Goal: Information Seeking & Learning: Learn about a topic

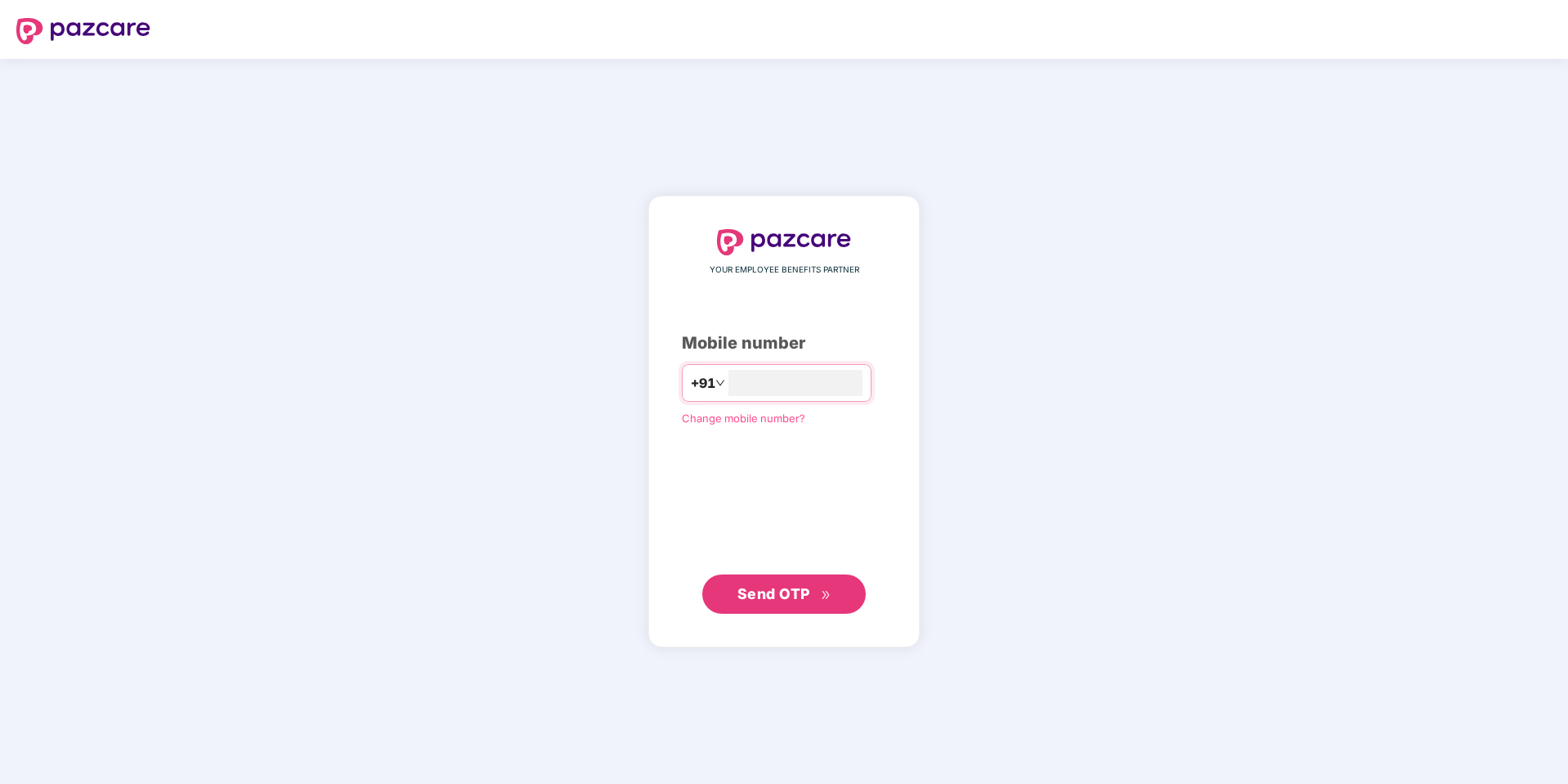
type input "**********"
click at [800, 597] on span "Send OTP" at bounding box center [774, 592] width 73 height 17
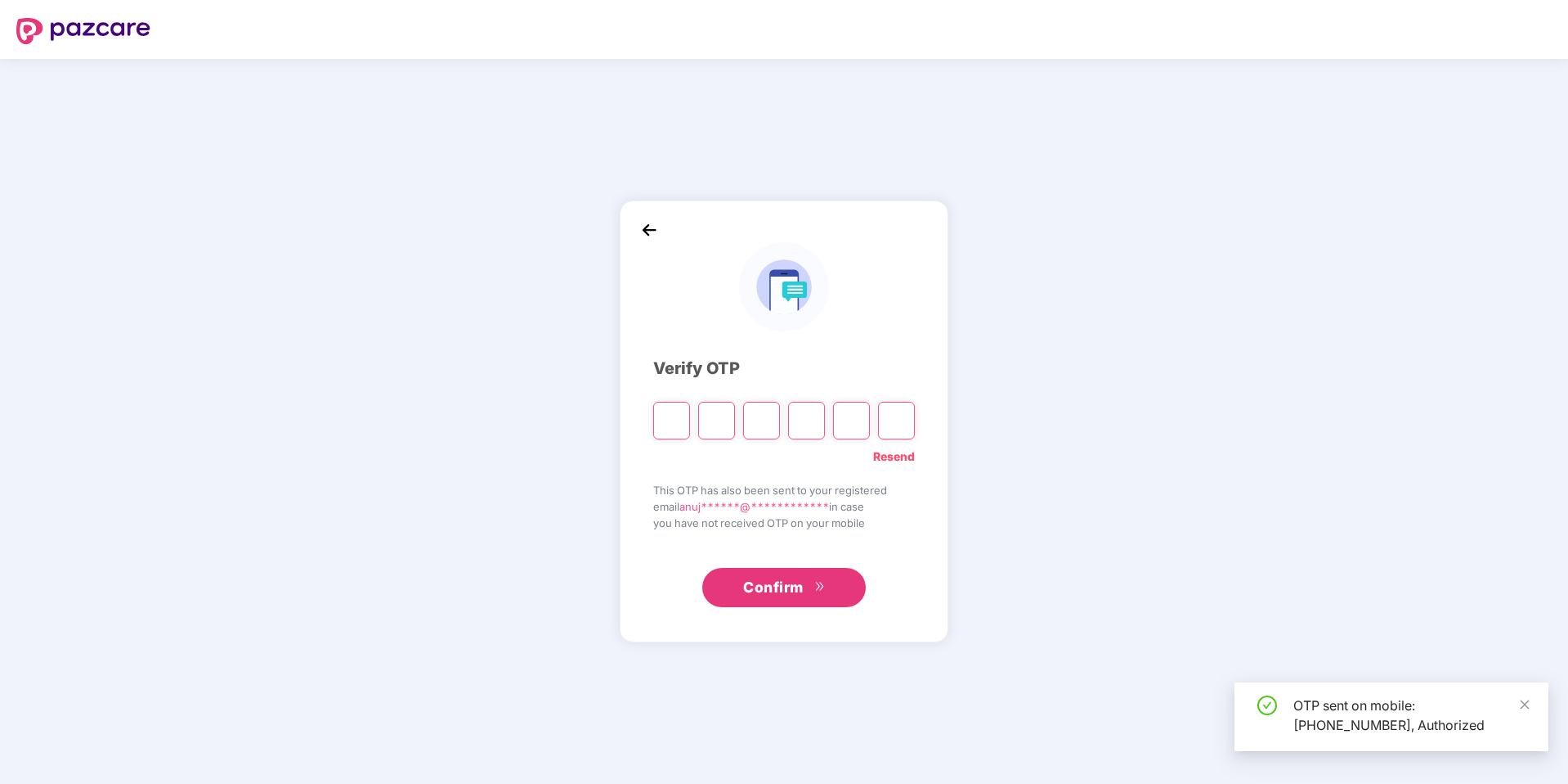
type input "*"
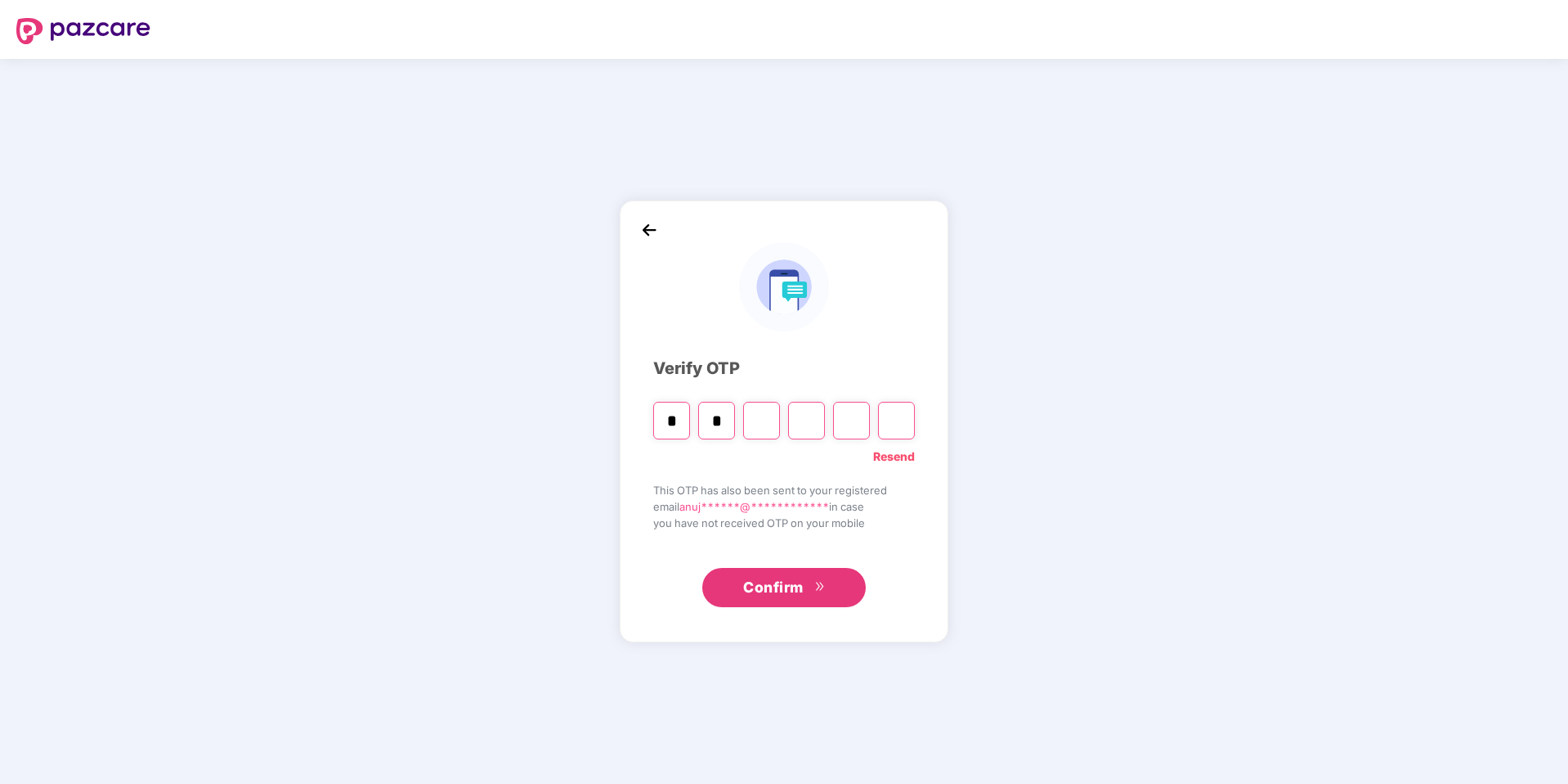
type input "*"
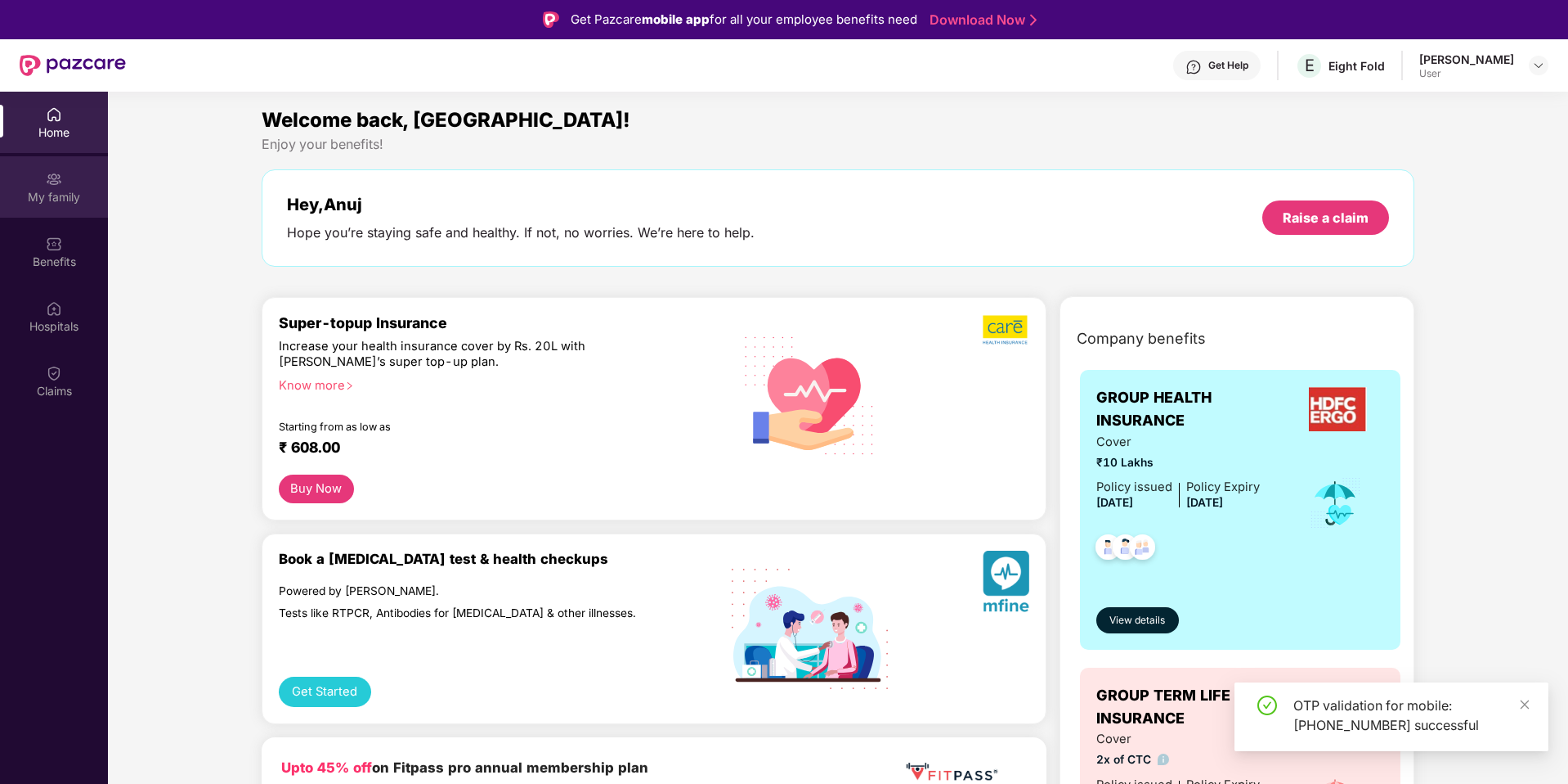
click at [44, 185] on div "My family" at bounding box center [54, 187] width 108 height 61
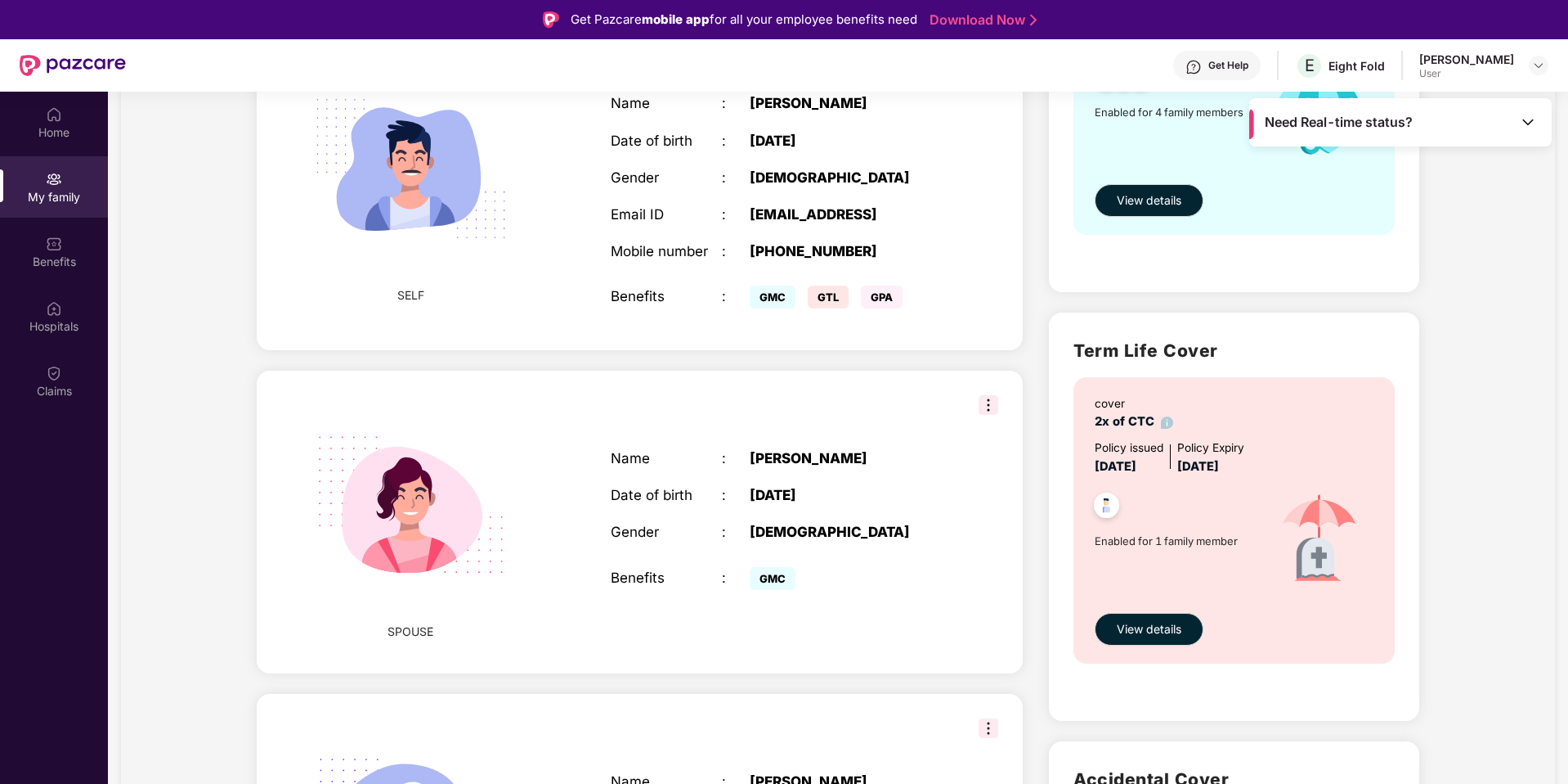
scroll to position [142, 0]
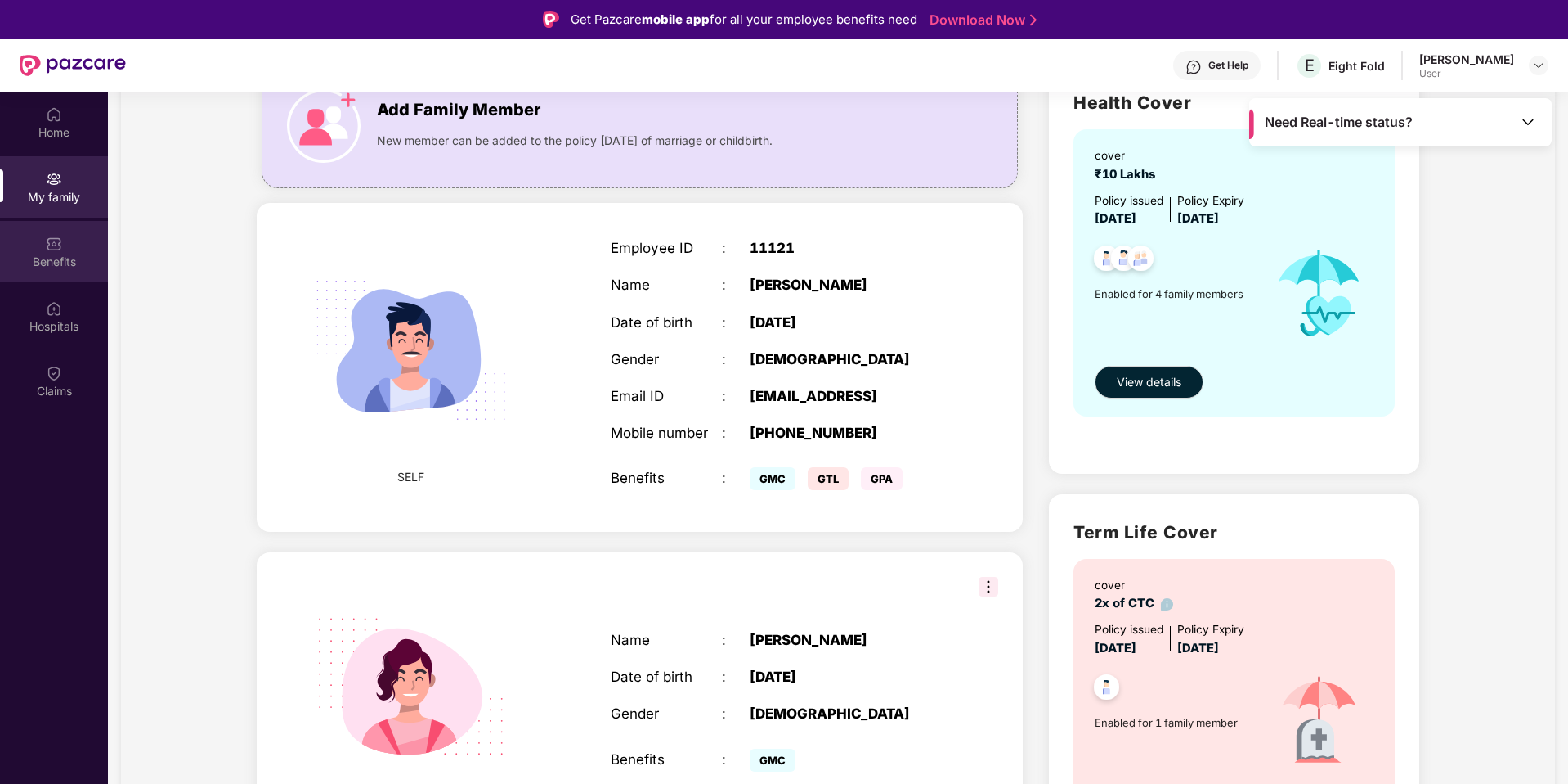
click at [70, 260] on div "Benefits" at bounding box center [54, 261] width 108 height 16
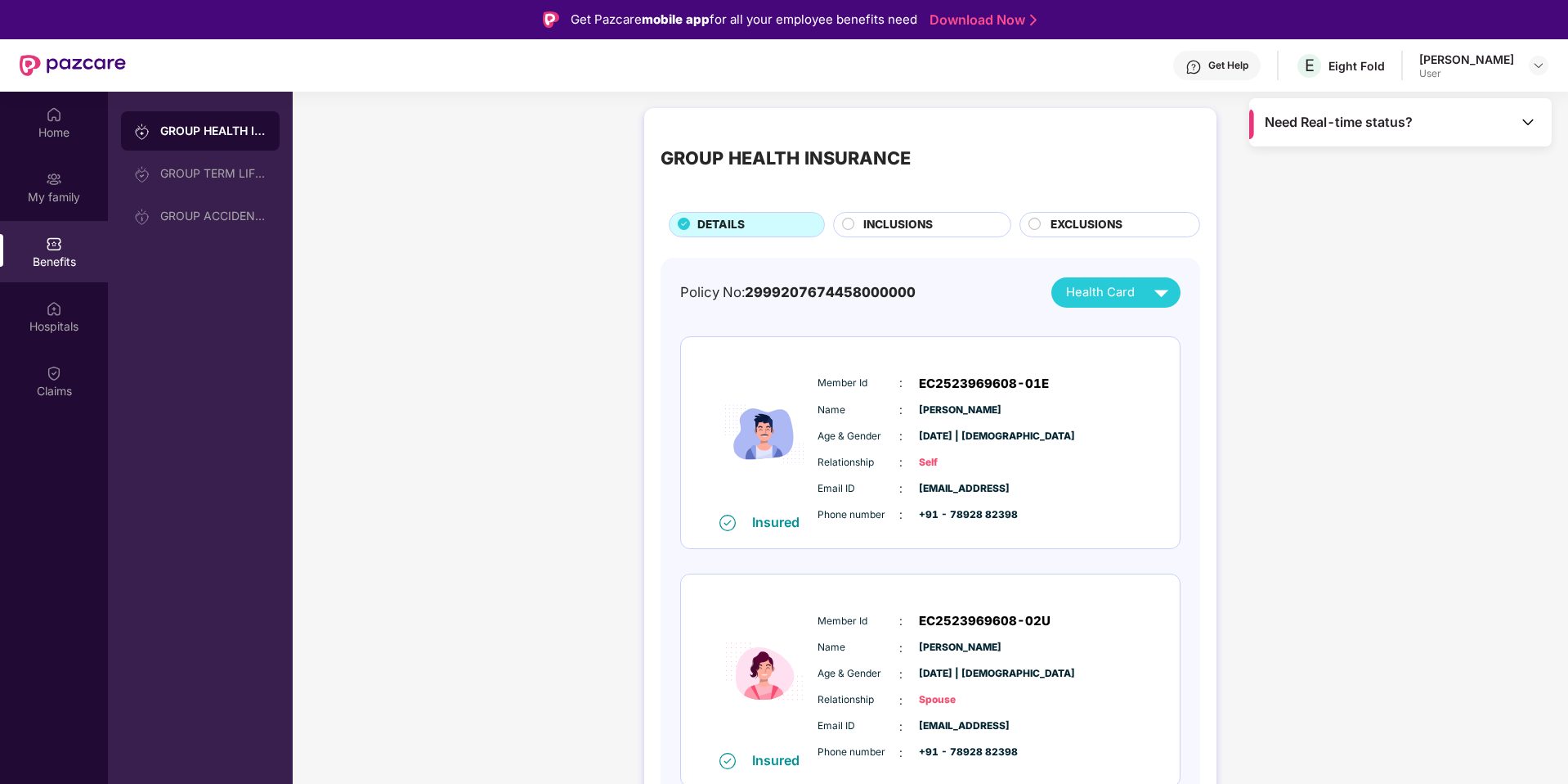
click at [866, 198] on div "GROUP HEALTH INSURANCE DETAILS INCLUSIONS EXCLUSIONS" at bounding box center [931, 181] width 540 height 113
drag, startPoint x: 864, startPoint y: 216, endPoint x: 841, endPoint y: 233, distance: 28.6
click at [865, 216] on span "INCLUSIONS" at bounding box center [898, 224] width 70 height 18
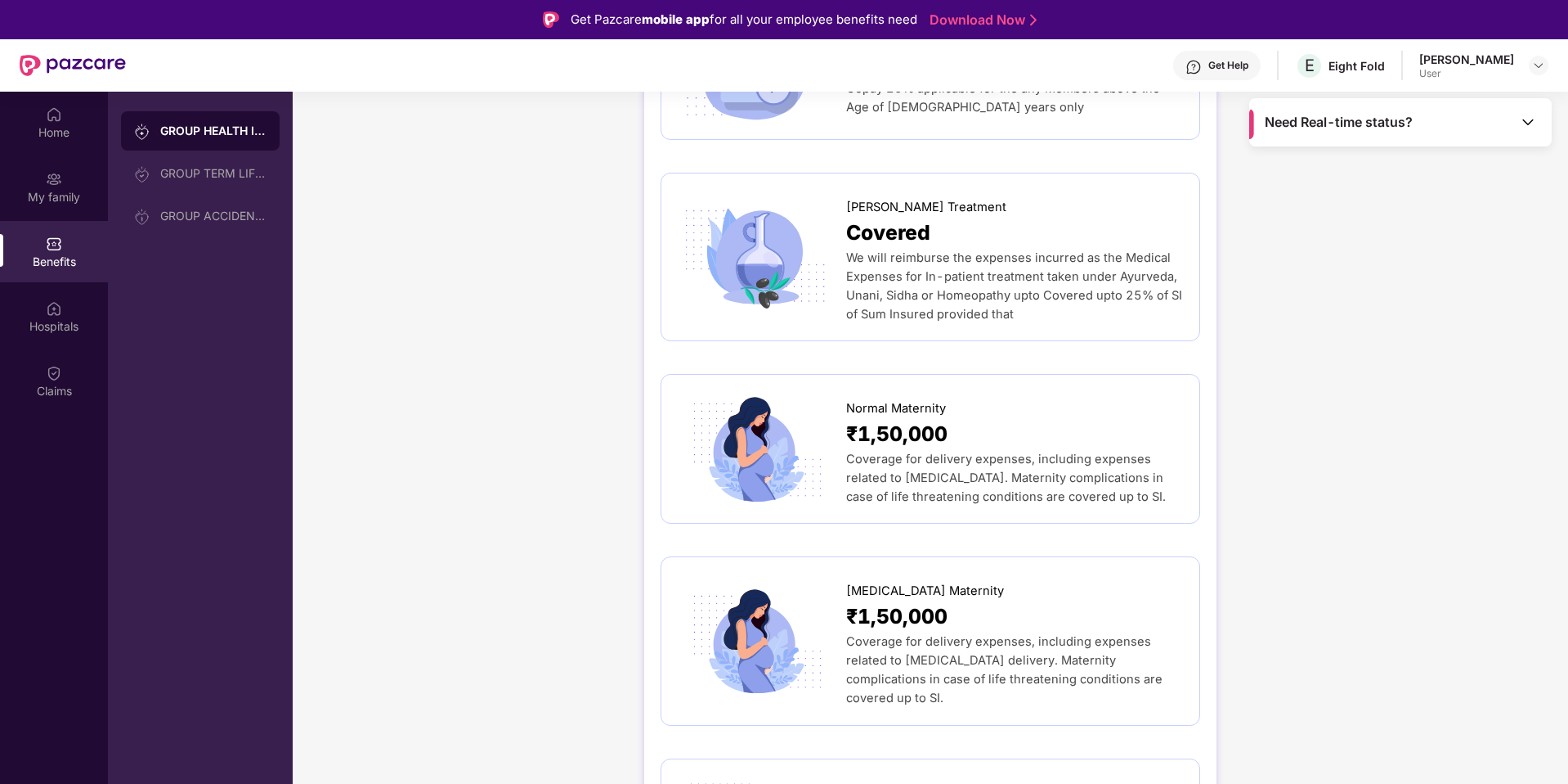
scroll to position [1807, 0]
click at [890, 600] on span "₹1,50,000" at bounding box center [897, 616] width 102 height 32
click at [1015, 455] on span "Coverage for delivery expenses, including expenses related to [MEDICAL_DATA]. M…" at bounding box center [1006, 476] width 320 height 52
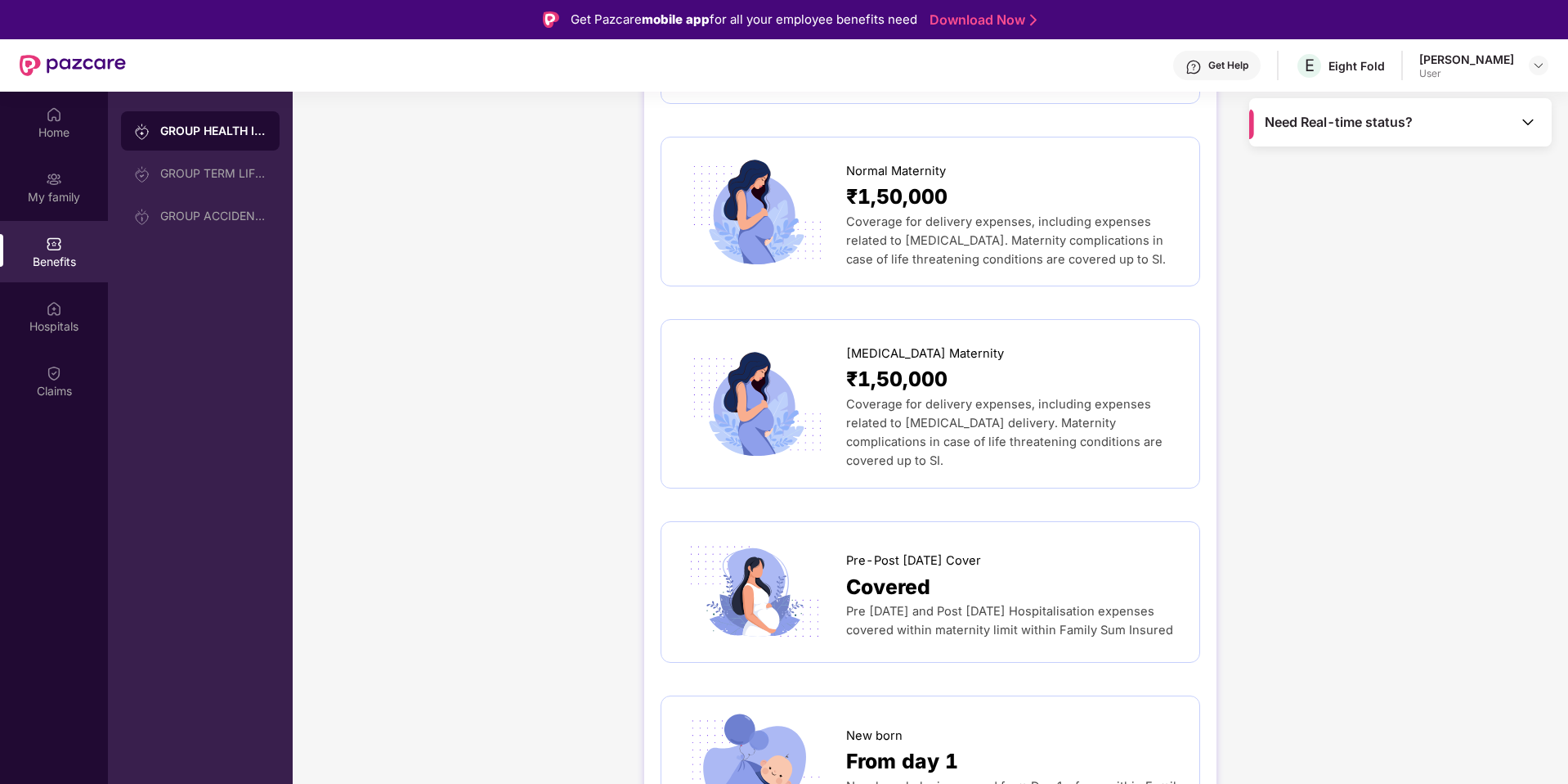
scroll to position [2025, 0]
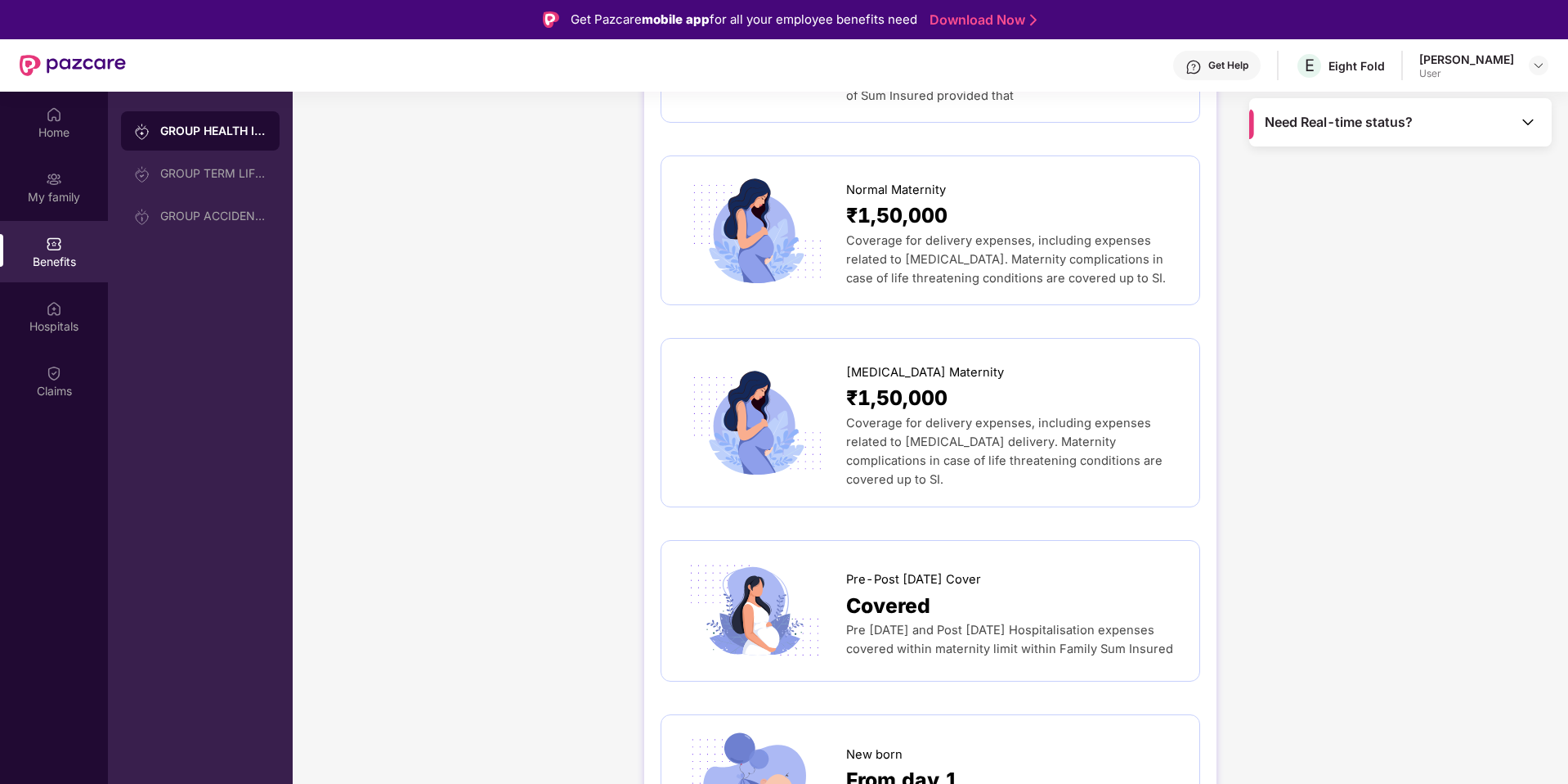
click at [922, 623] on span "Pre [DATE] and Post [DATE] Hospitalisation expenses covered within maternity li…" at bounding box center [1009, 639] width 327 height 34
click at [1204, 521] on div "GROUP HEALTH INSURANCE DETAILS INCLUSIONS EXCLUSIONS Sum Insured ₹10,00,000 Emp…" at bounding box center [930, 254] width 572 height 4343
click at [48, 254] on div "Benefits" at bounding box center [54, 261] width 108 height 16
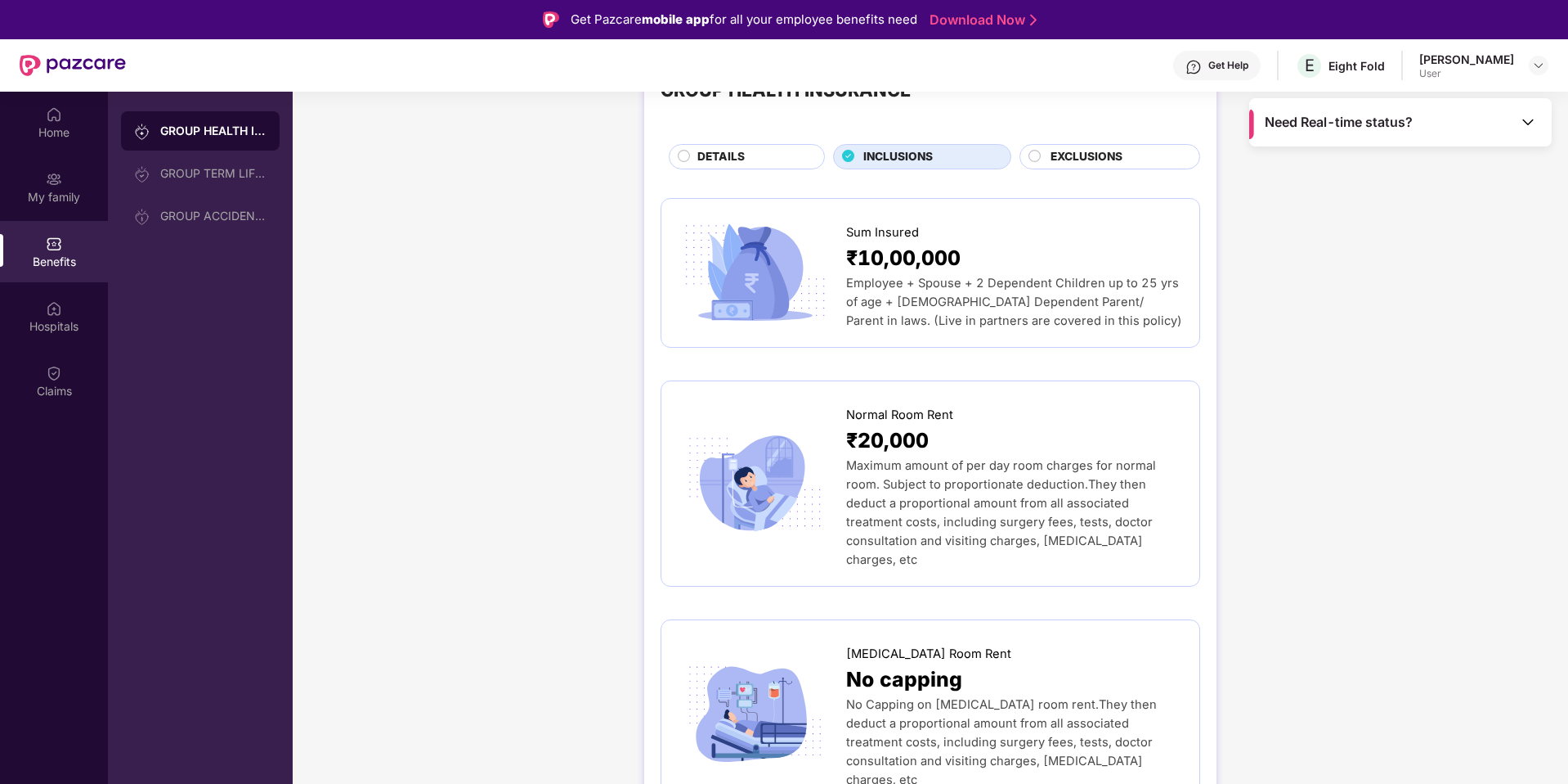
scroll to position [0, 0]
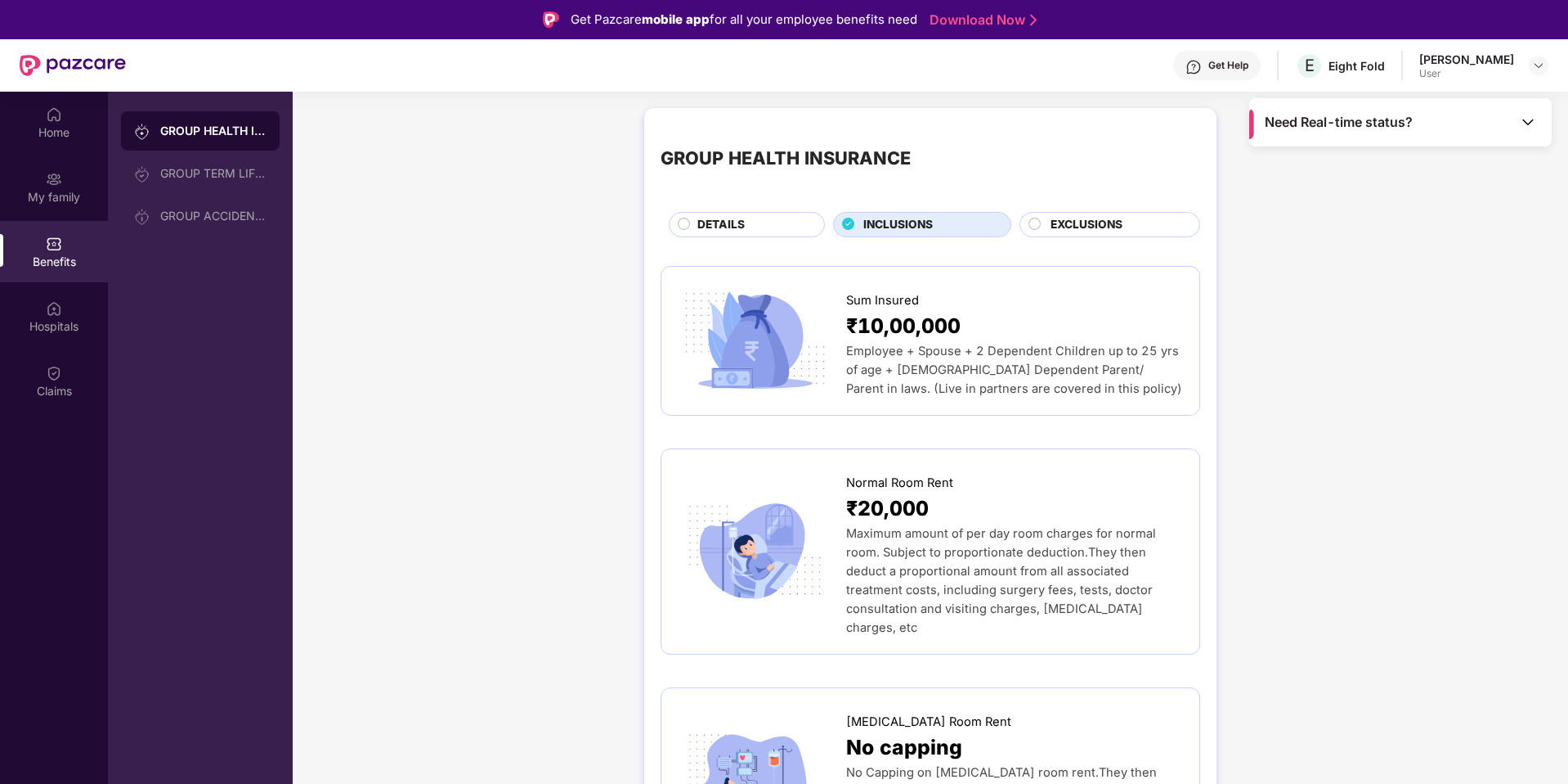
click at [1085, 219] on span "EXCLUSIONS" at bounding box center [1087, 224] width 72 height 18
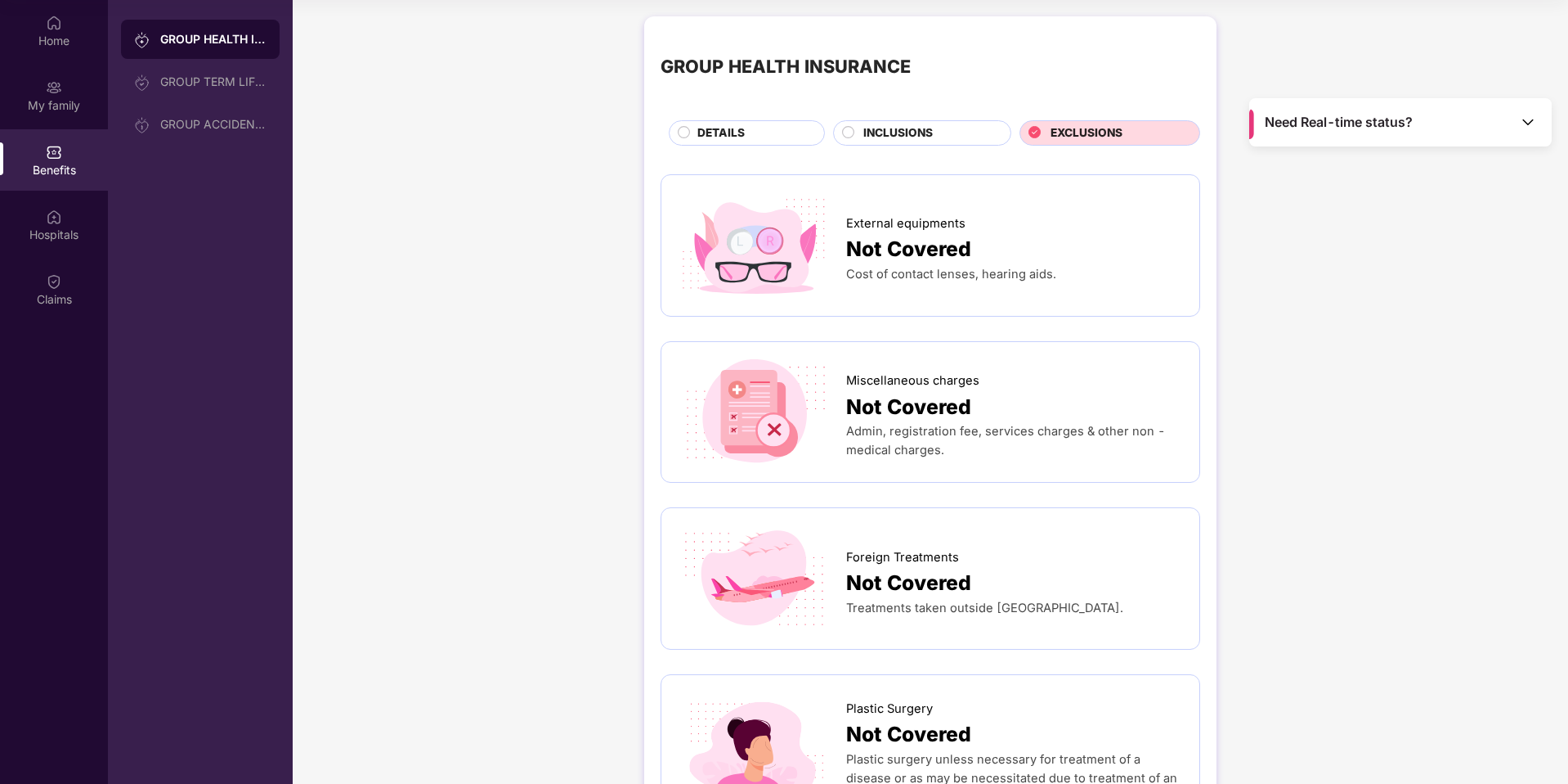
click at [915, 124] on div "INCLUSIONS" at bounding box center [922, 133] width 178 height 25
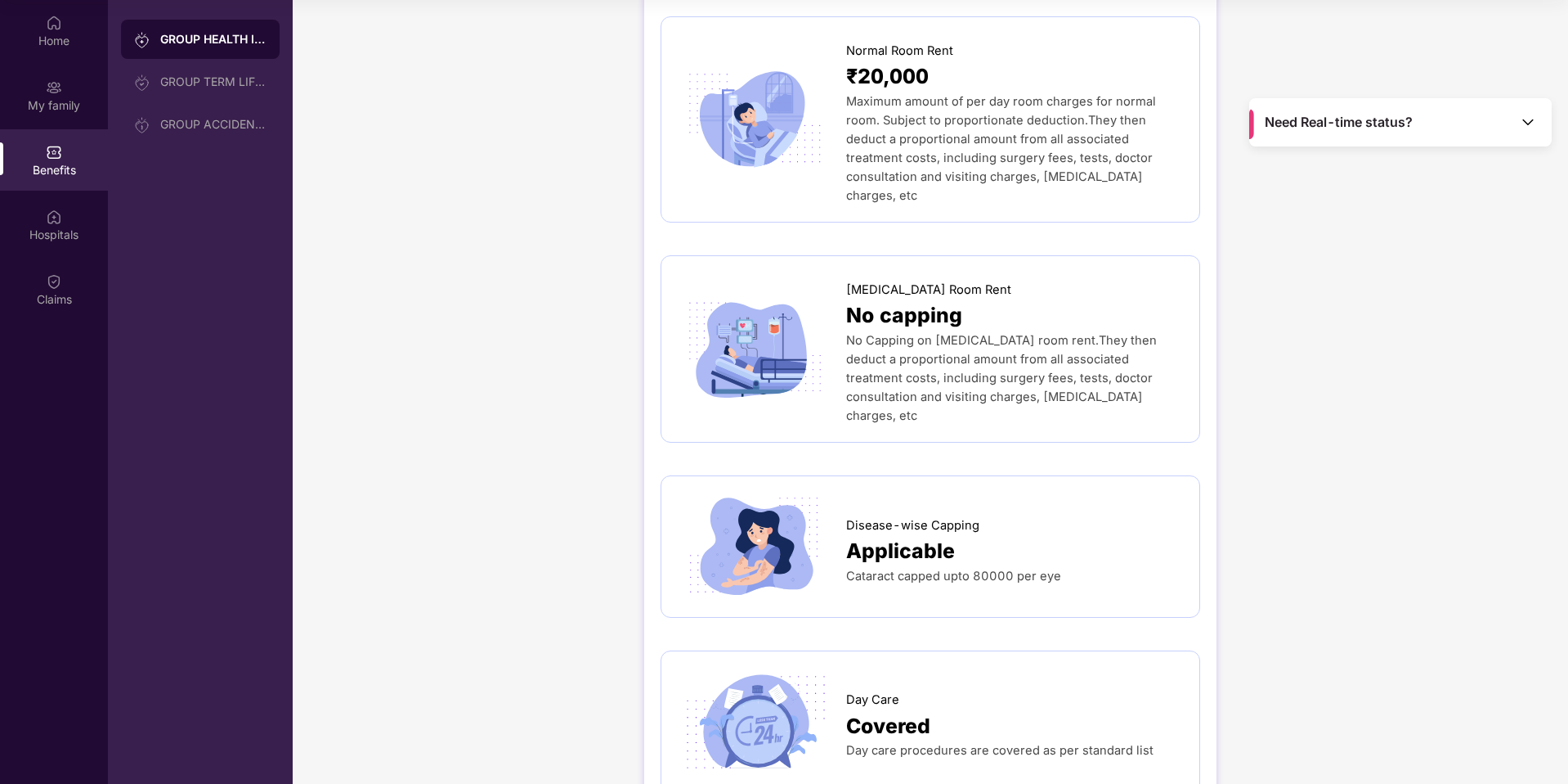
scroll to position [1011, 0]
